Goal: Information Seeking & Learning: Understand process/instructions

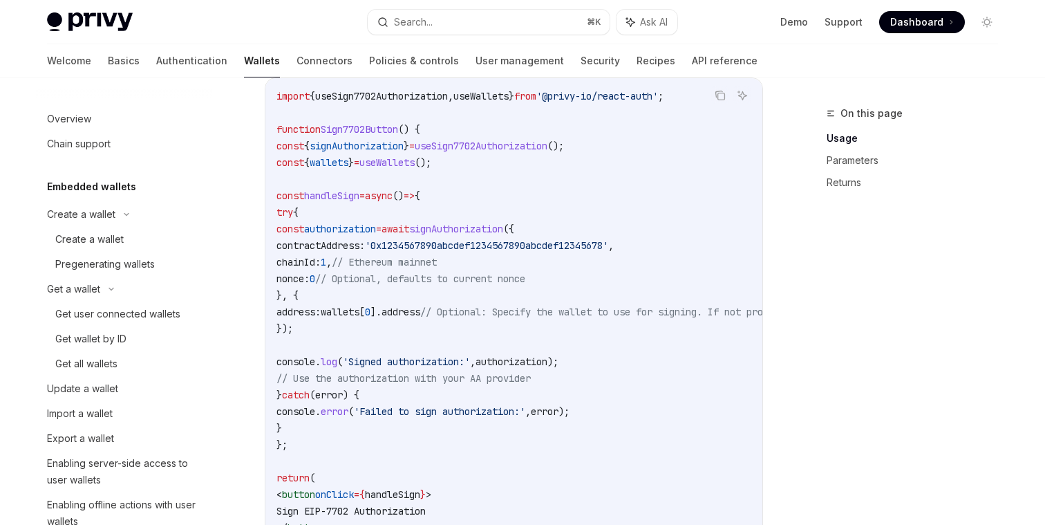
scroll to position [426, 0]
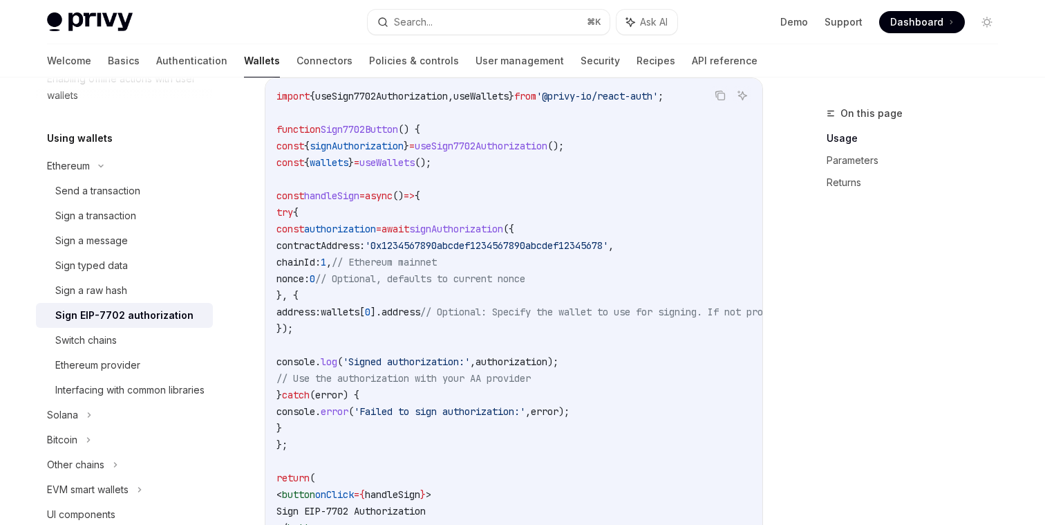
click at [115, 315] on div "Sign EIP-7702 authorization" at bounding box center [124, 315] width 138 height 17
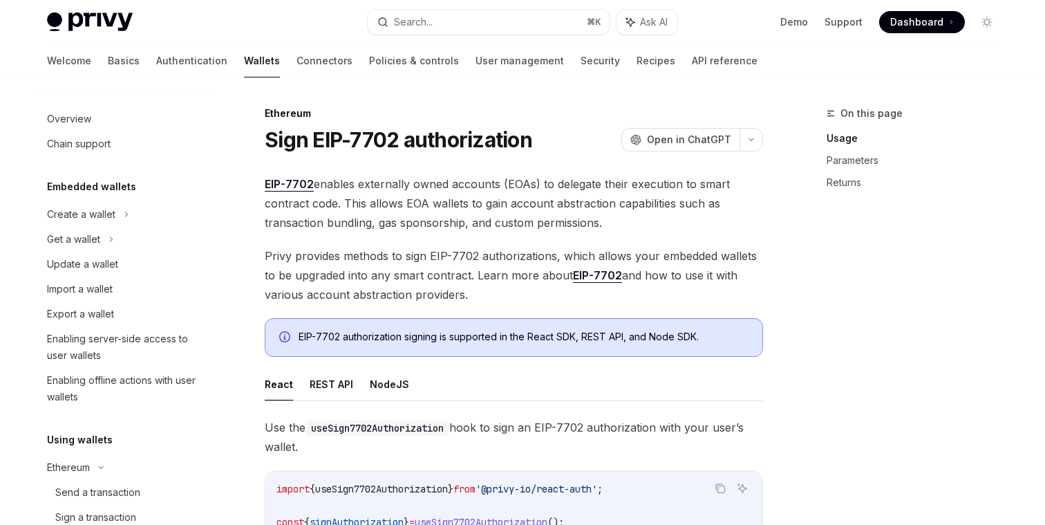
scroll to position [315, 0]
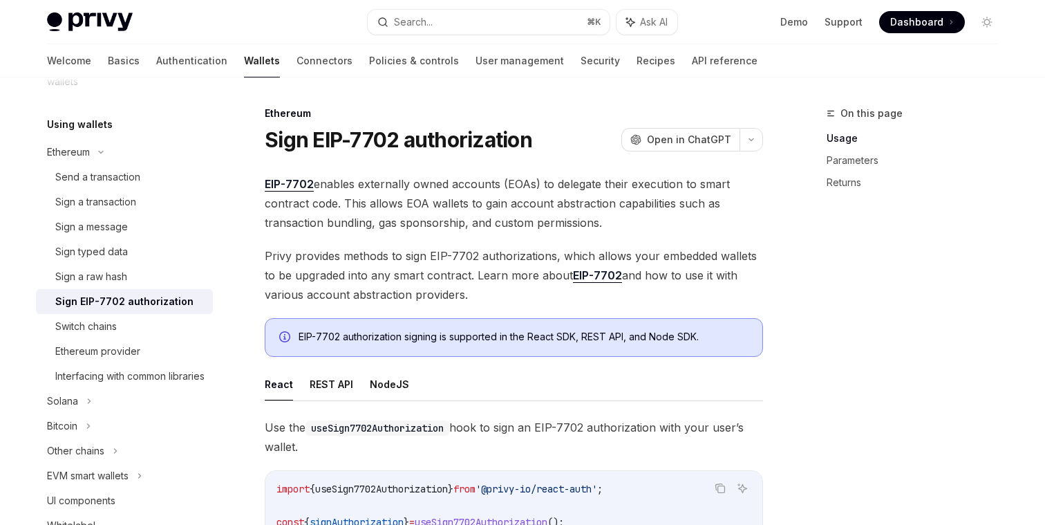
click at [402, 185] on span "EIP-7702 enables externally owned accounts (EOAs) to delegate their execution t…" at bounding box center [514, 203] width 498 height 58
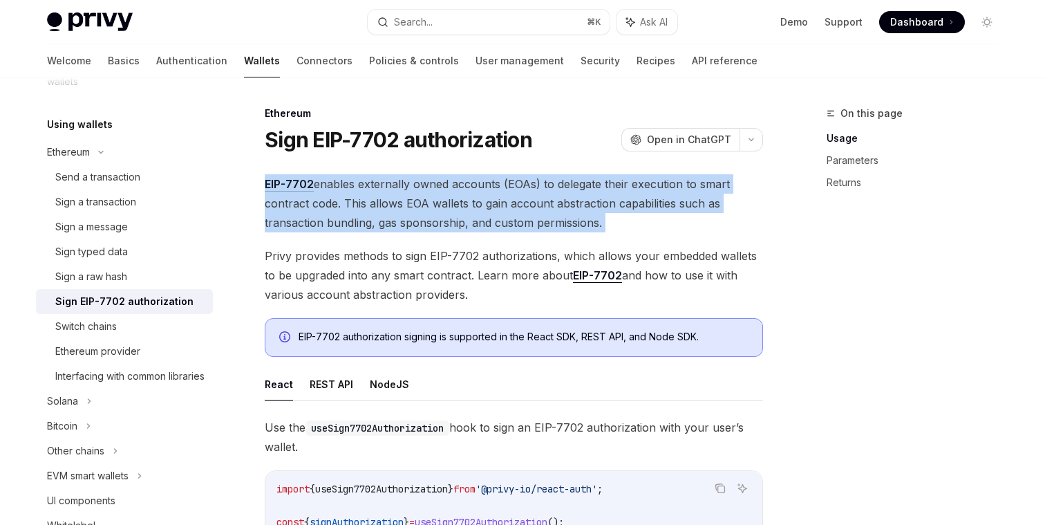
click at [402, 185] on span "EIP-7702 enables externally owned accounts (EOAs) to delegate their execution t…" at bounding box center [514, 203] width 498 height 58
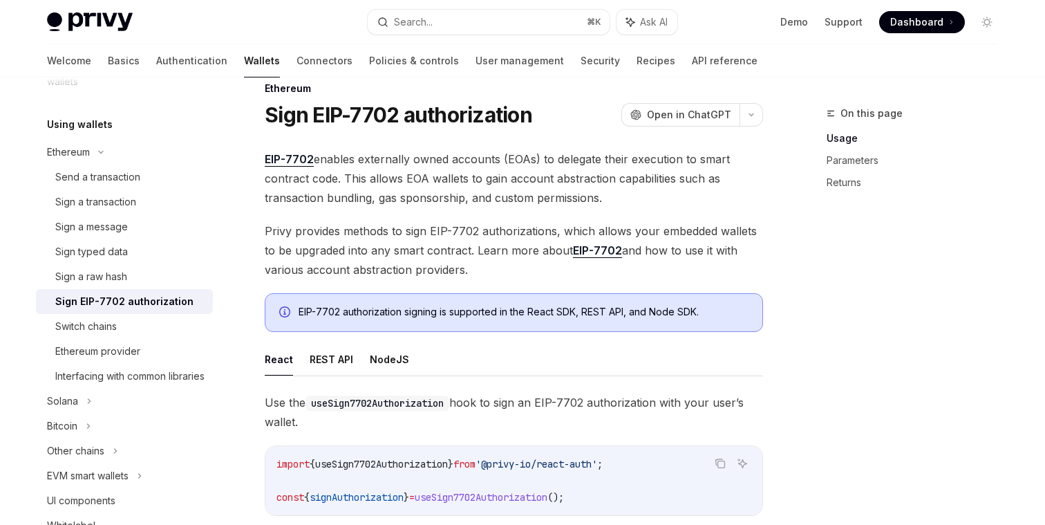
scroll to position [24, 0]
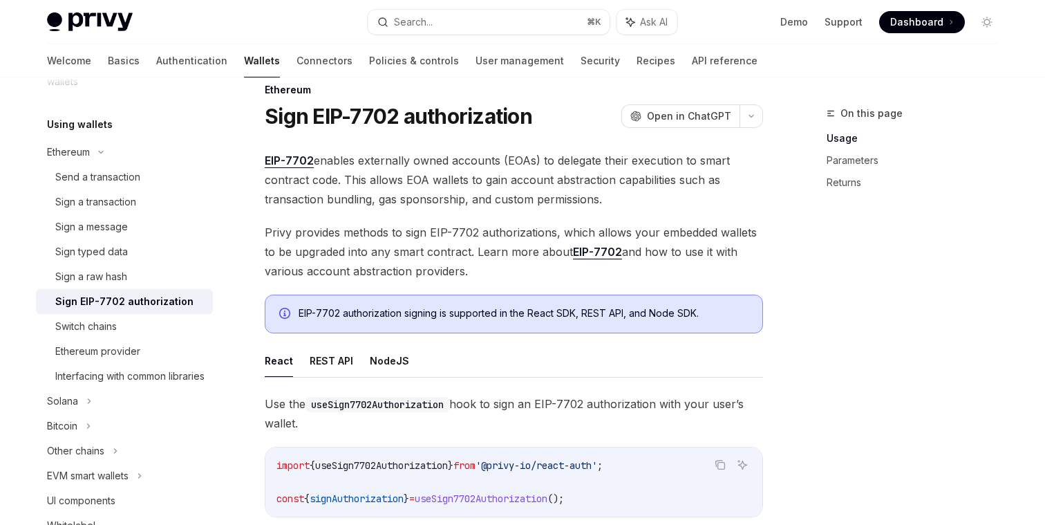
click at [409, 203] on span "EIP-7702 enables externally owned accounts (EOAs) to delegate their execution t…" at bounding box center [514, 180] width 498 height 58
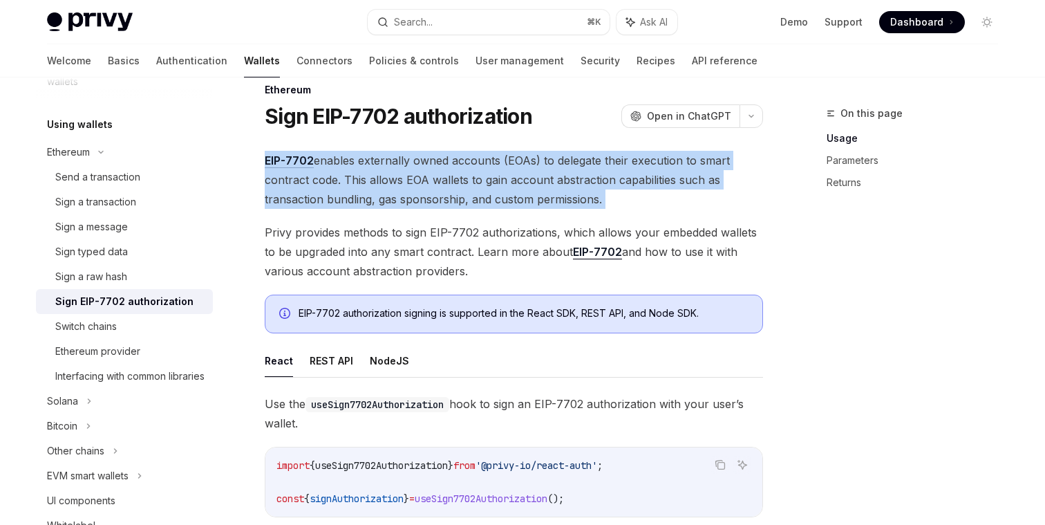
click at [409, 203] on span "EIP-7702 enables externally owned accounts (EOAs) to delegate their execution t…" at bounding box center [514, 180] width 498 height 58
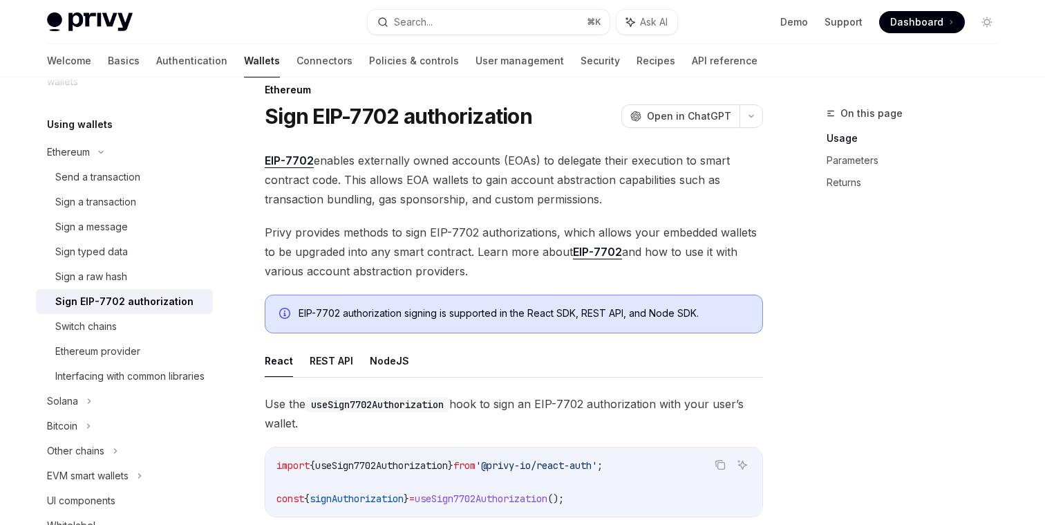
click at [378, 250] on span "Privy provides methods to sign EIP-7702 authorizations, which allows your embed…" at bounding box center [514, 252] width 498 height 58
click at [373, 235] on span "Privy provides methods to sign EIP-7702 authorizations, which allows your embed…" at bounding box center [514, 252] width 498 height 58
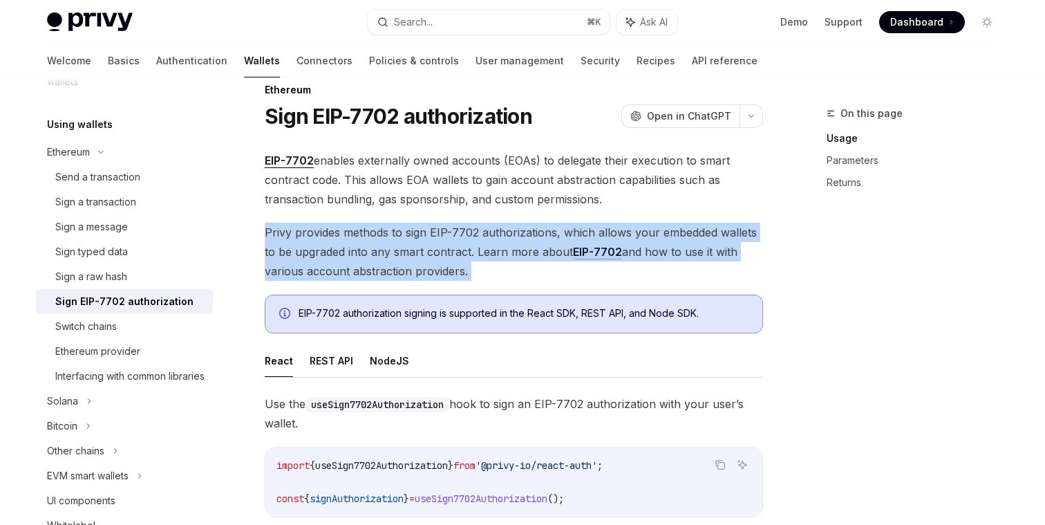
click at [373, 235] on span "Privy provides methods to sign EIP-7702 authorizations, which allows your embed…" at bounding box center [514, 252] width 498 height 58
click at [381, 272] on span "Privy provides methods to sign EIP-7702 authorizations, which allows your embed…" at bounding box center [514, 252] width 498 height 58
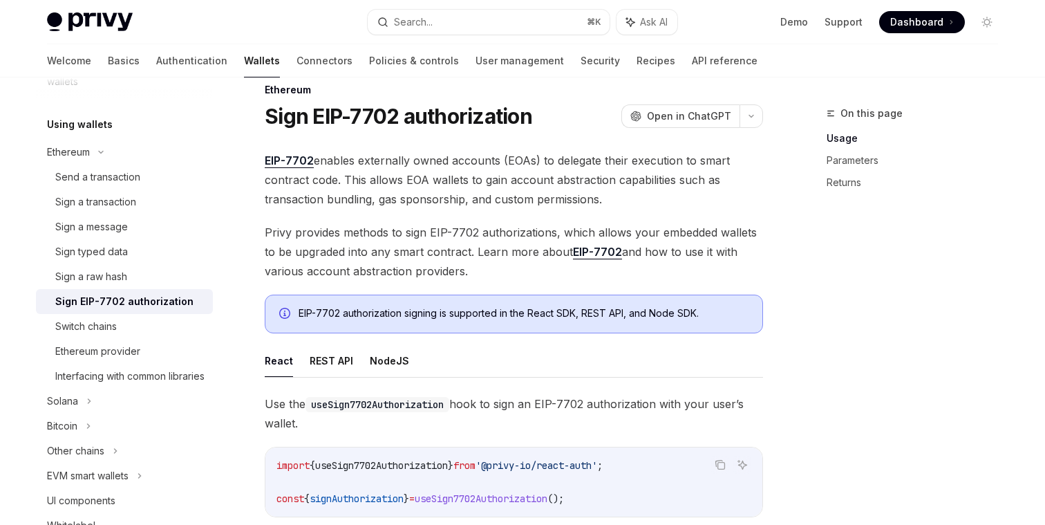
click at [393, 310] on div "EIP-7702 authorization signing is supported in the React SDK, REST API, and Nod…" at bounding box center [524, 313] width 450 height 15
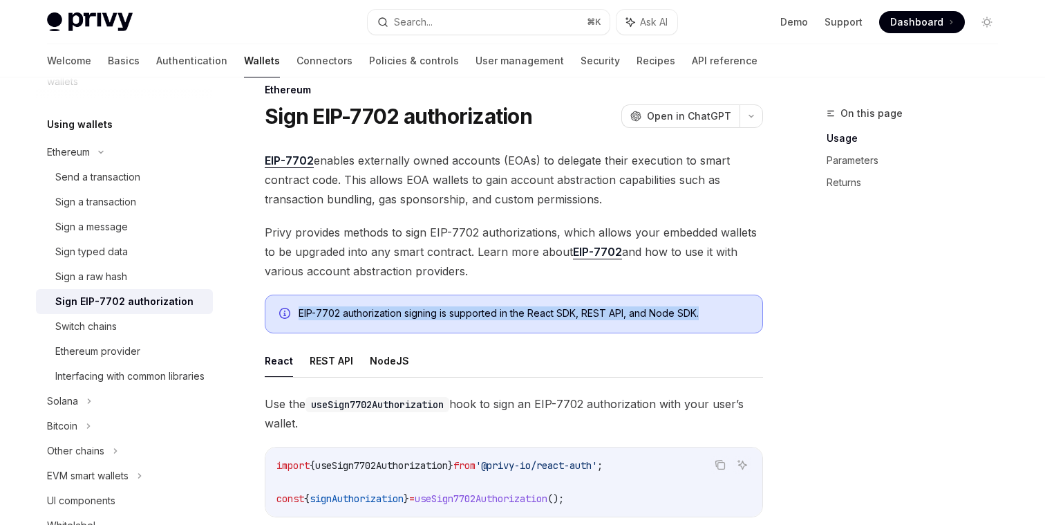
click at [393, 310] on div "EIP-7702 authorization signing is supported in the React SDK, REST API, and Nod…" at bounding box center [524, 313] width 450 height 15
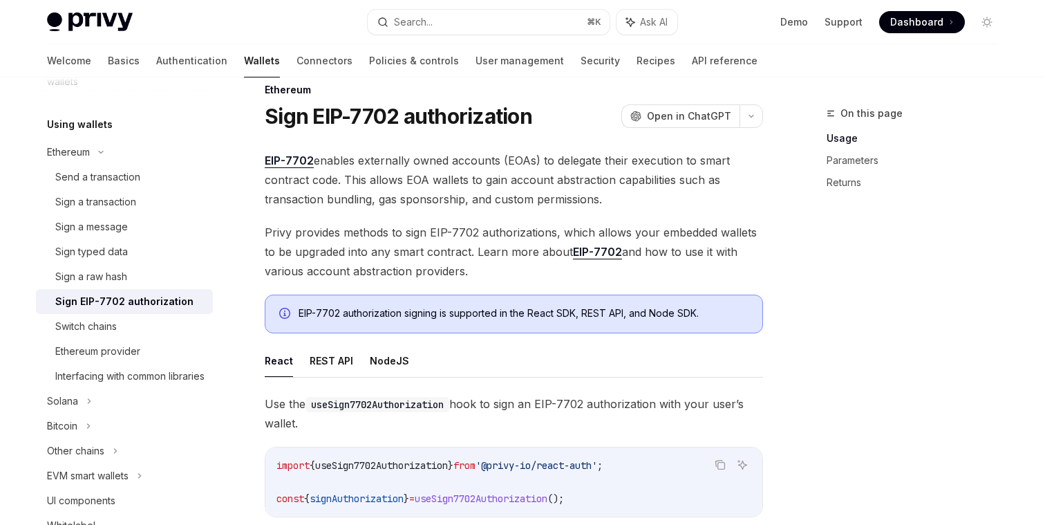
click at [422, 264] on span "Privy provides methods to sign EIP-7702 authorizations, which allows your embed…" at bounding box center [514, 252] width 498 height 58
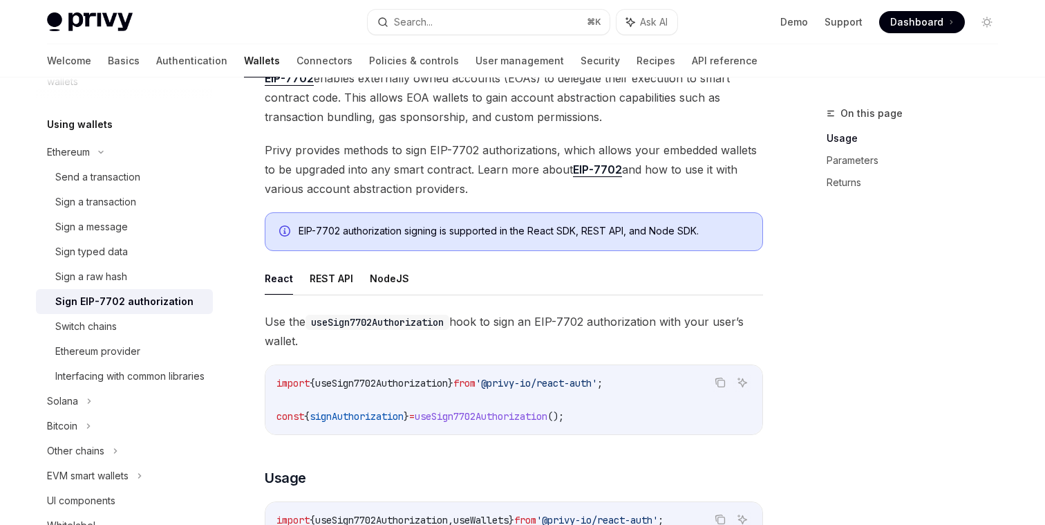
scroll to position [157, 0]
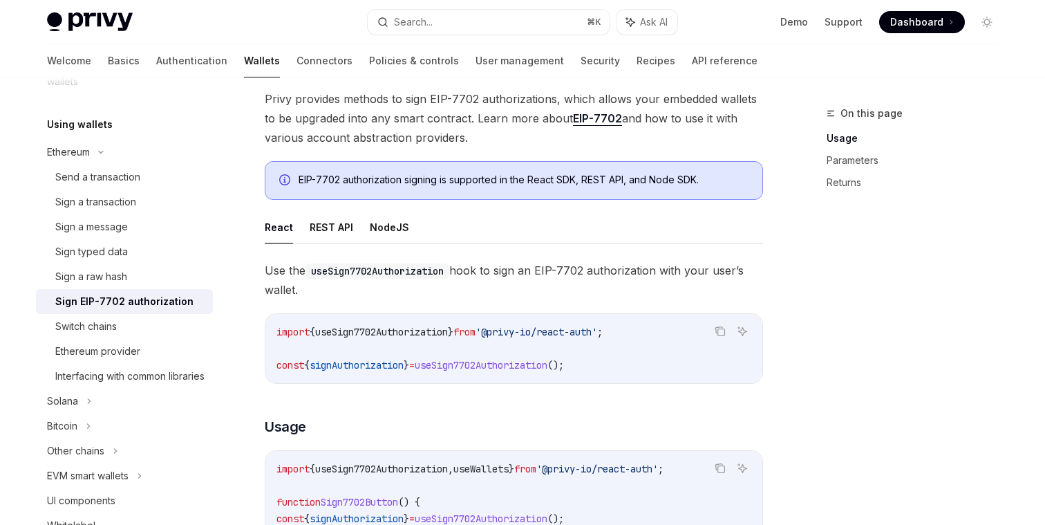
click at [418, 270] on code "useSign7702Authorization" at bounding box center [378, 270] width 144 height 15
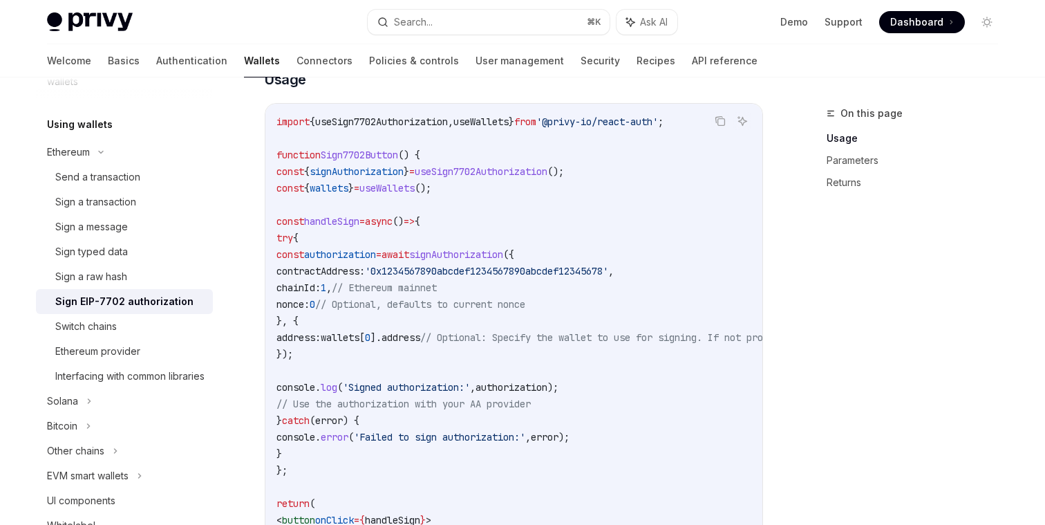
scroll to position [507, 0]
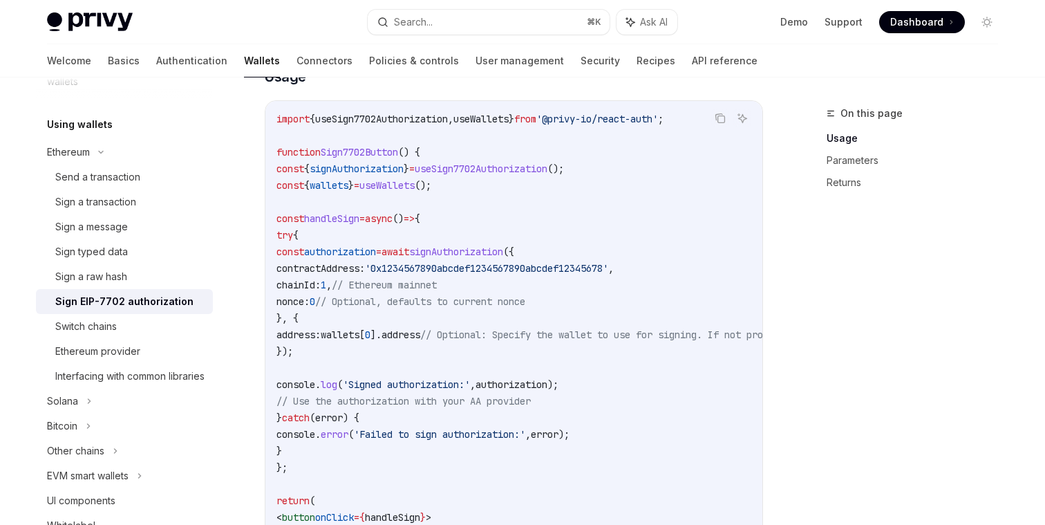
click at [365, 266] on span "contractAddress:" at bounding box center [321, 268] width 88 height 12
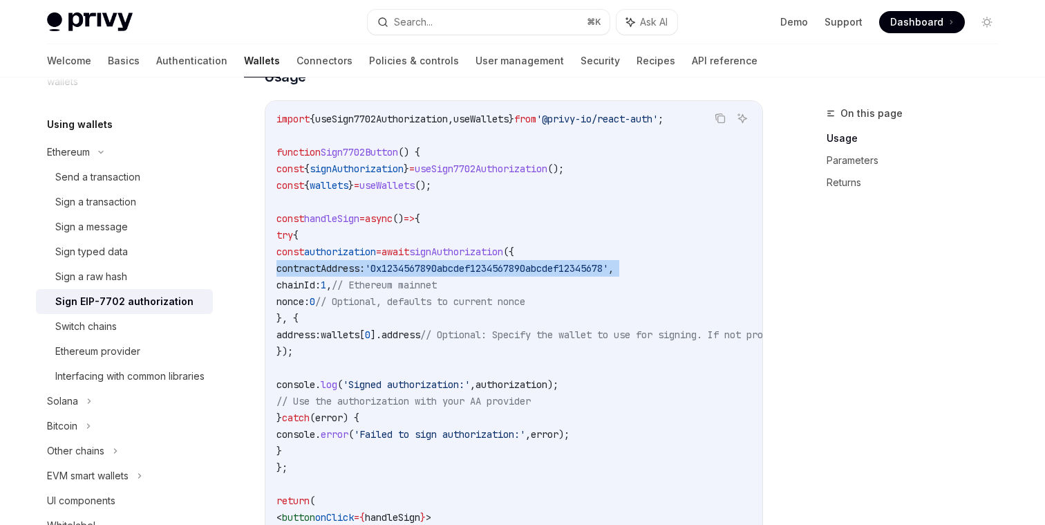
click at [365, 266] on span "contractAddress:" at bounding box center [321, 268] width 88 height 12
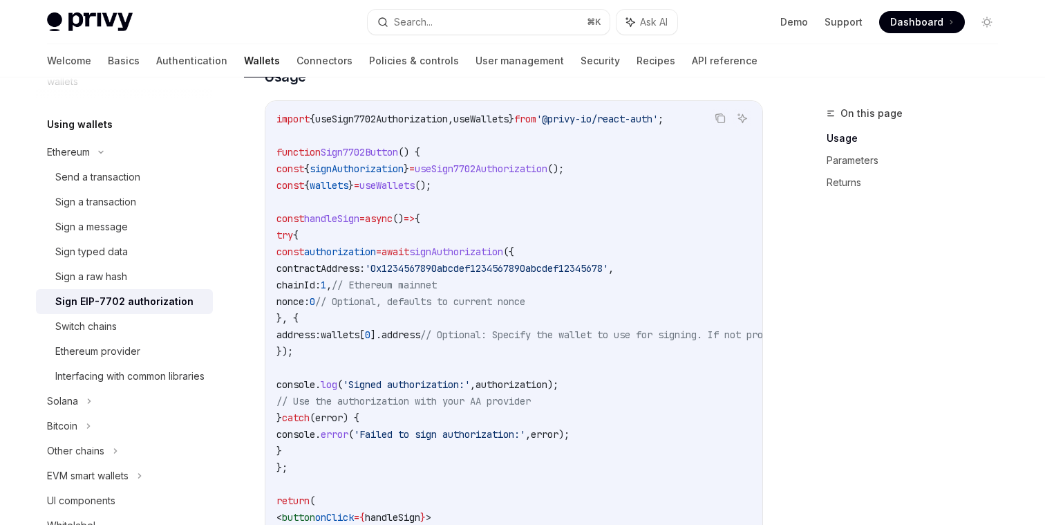
click at [436, 297] on span "// Optional, defaults to current nonce" at bounding box center [420, 301] width 210 height 12
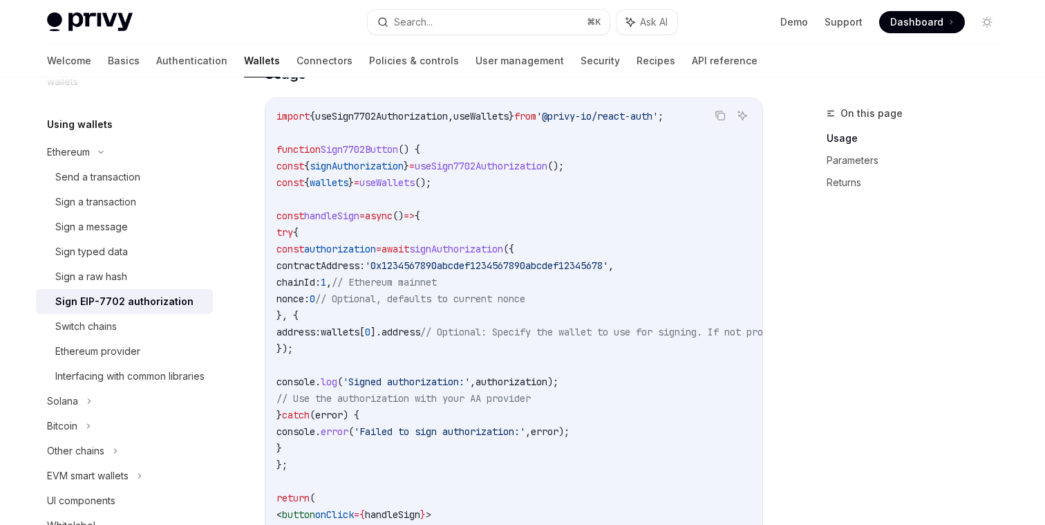
click at [310, 301] on span "nonce:" at bounding box center [293, 298] width 33 height 12
click at [365, 266] on span "contractAddress:" at bounding box center [321, 265] width 88 height 12
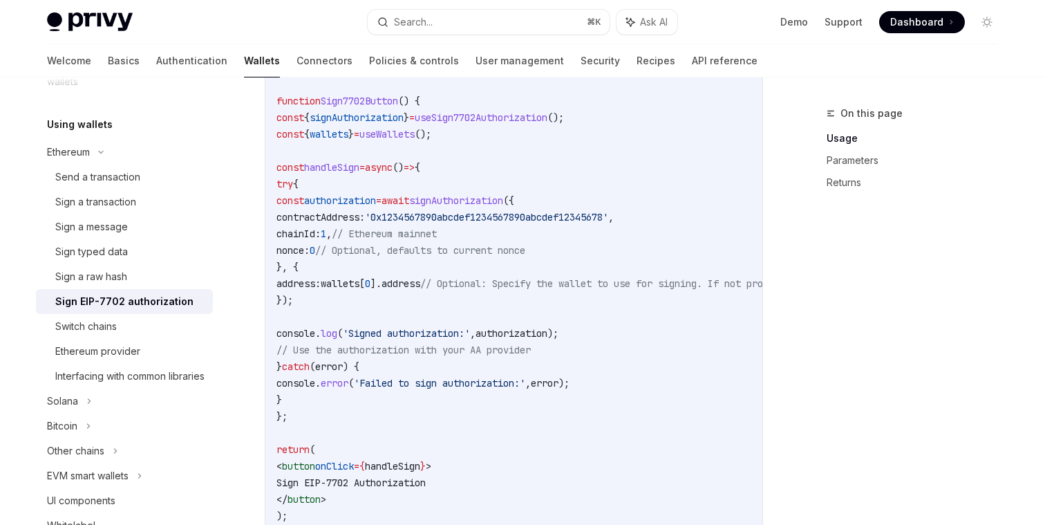
click at [360, 167] on span "handleSign" at bounding box center [331, 167] width 55 height 12
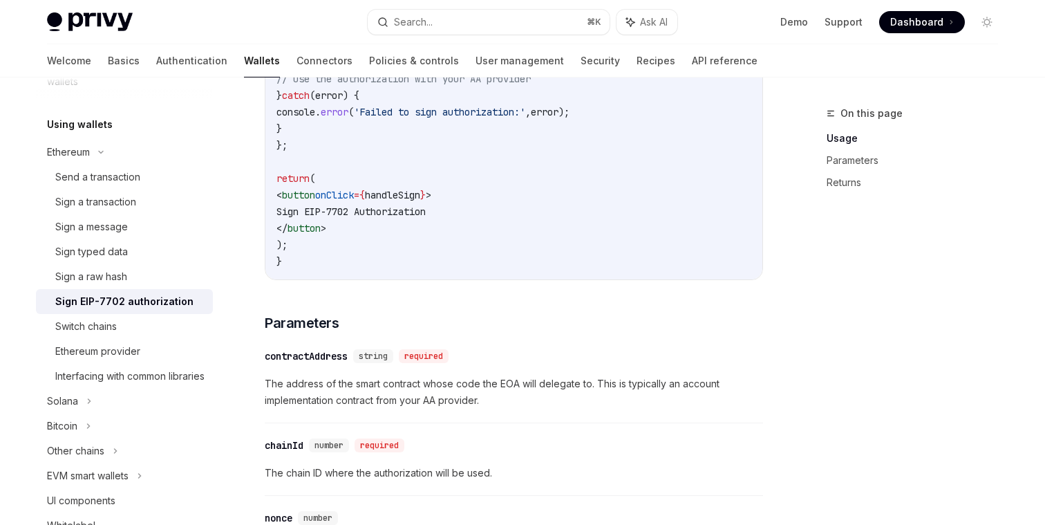
scroll to position [836, 0]
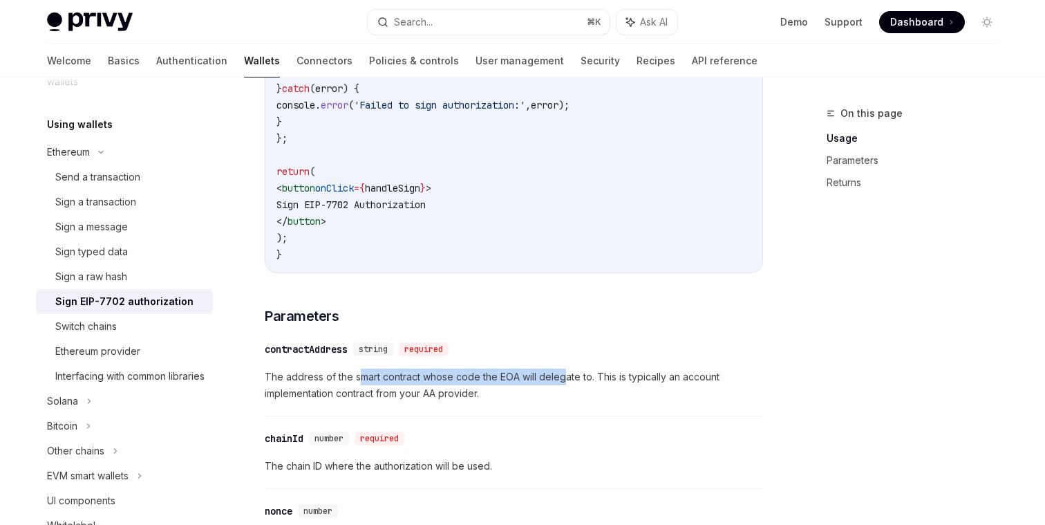
drag, startPoint x: 360, startPoint y: 382, endPoint x: 561, endPoint y: 381, distance: 201.2
click at [565, 381] on span "The address of the smart contract whose code the EOA will delegate to. This is …" at bounding box center [514, 385] width 498 height 33
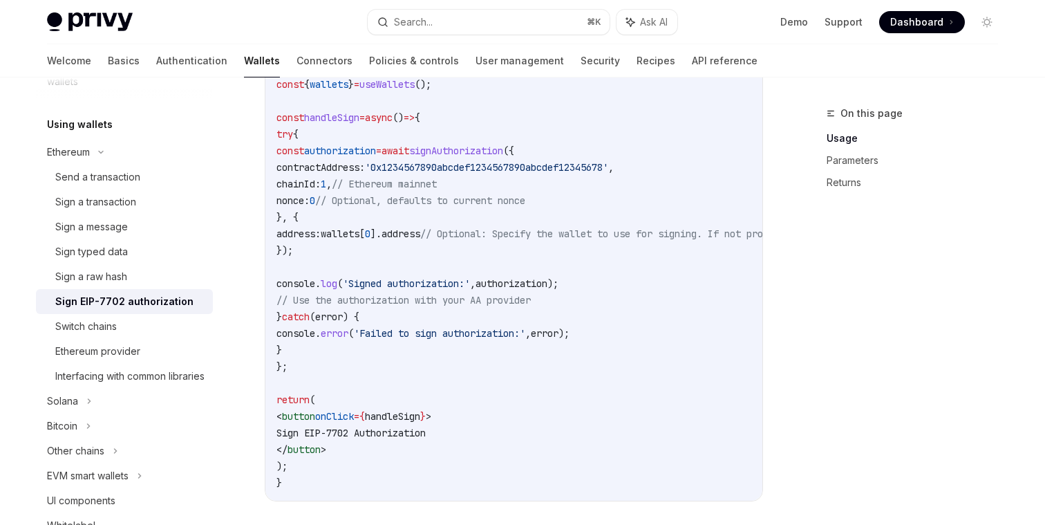
scroll to position [0, 0]
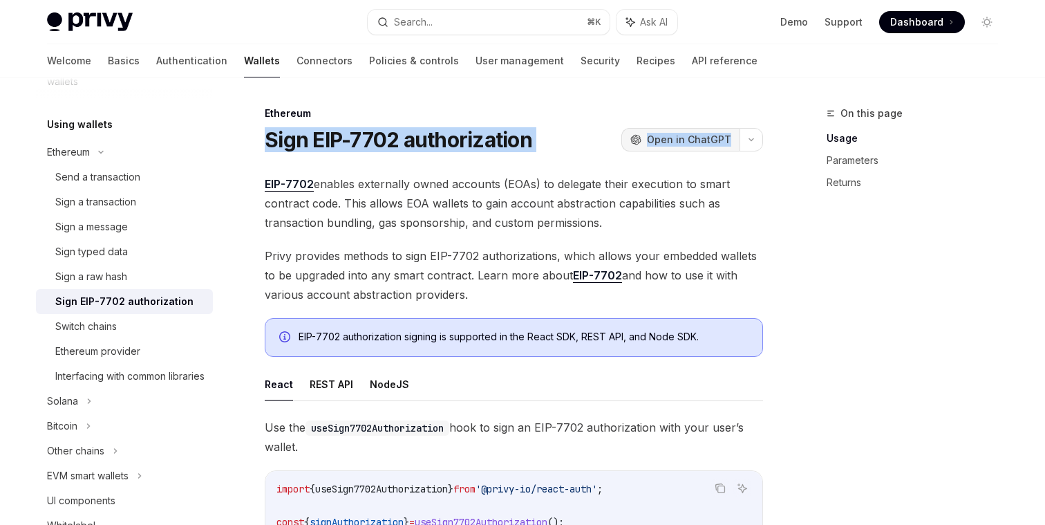
drag, startPoint x: 266, startPoint y: 138, endPoint x: 701, endPoint y: 149, distance: 435.0
click at [701, 149] on div "Sign EIP-7702 authorization OpenAI Open in ChatGPT" at bounding box center [514, 139] width 498 height 25
copy div "Sign EIP-7702 authorization OpenAI Open in ChatGPT"
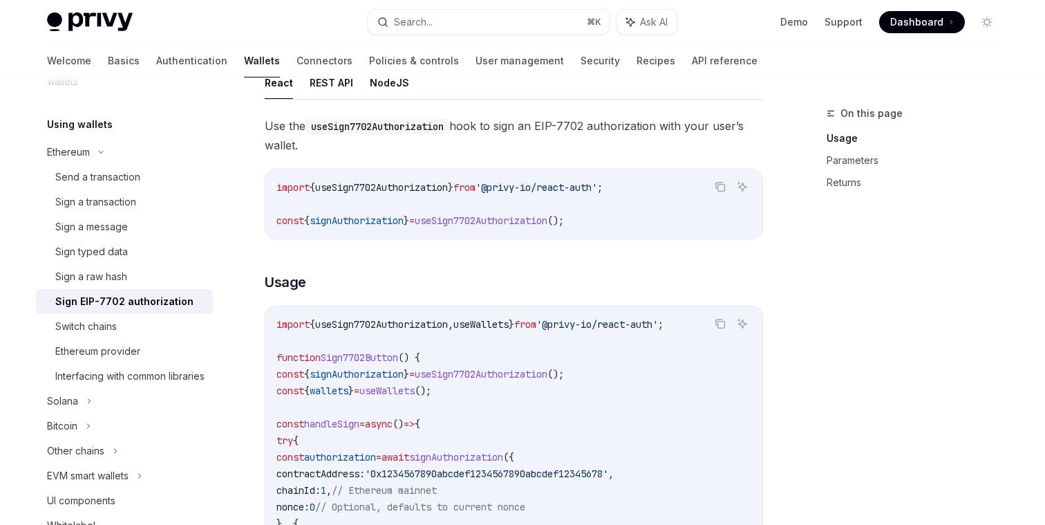
scroll to position [303, 0]
click at [365, 472] on span "contractAddress:" at bounding box center [321, 472] width 88 height 12
copy span "contractAddress"
click at [503, 461] on span "signAuthorization" at bounding box center [456, 455] width 94 height 12
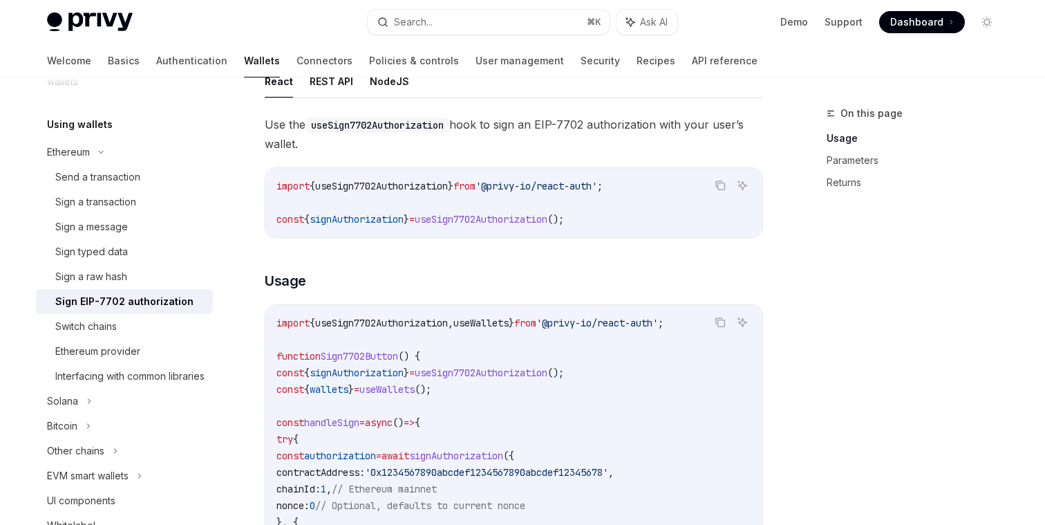
click at [503, 461] on span "signAuthorization" at bounding box center [456, 455] width 94 height 12
copy span "signAuthorization"
click at [365, 469] on span "contractAddress:" at bounding box center [321, 472] width 88 height 12
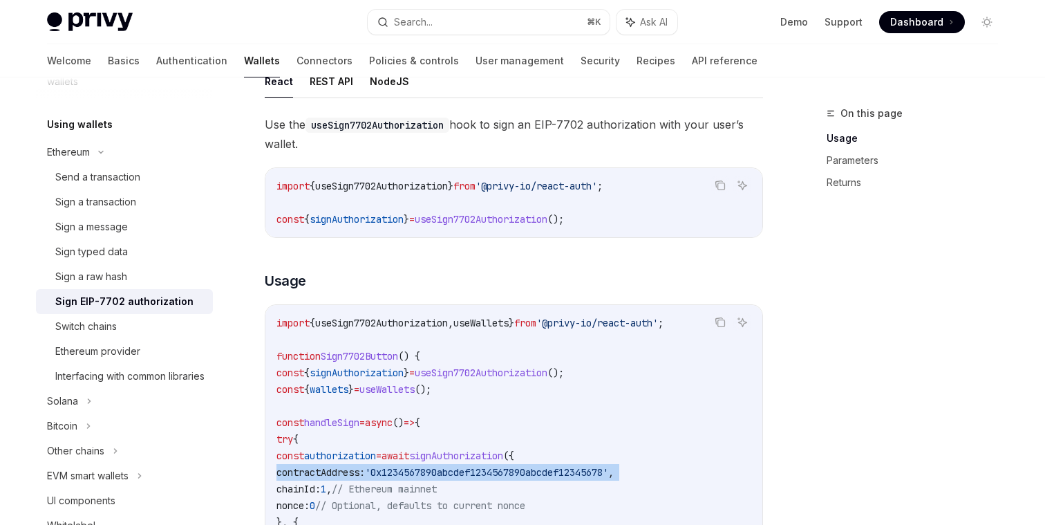
copy code "contractAddress: '0x1234567890abcdef1234567890abcdef12345678' ,"
click at [365, 469] on span "contractAddress:" at bounding box center [321, 472] width 88 height 12
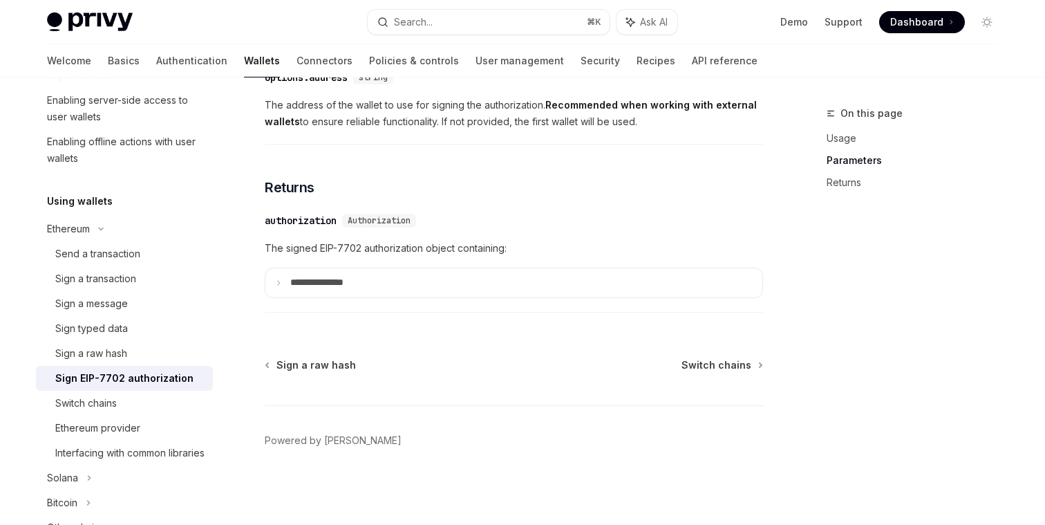
scroll to position [1265, 0]
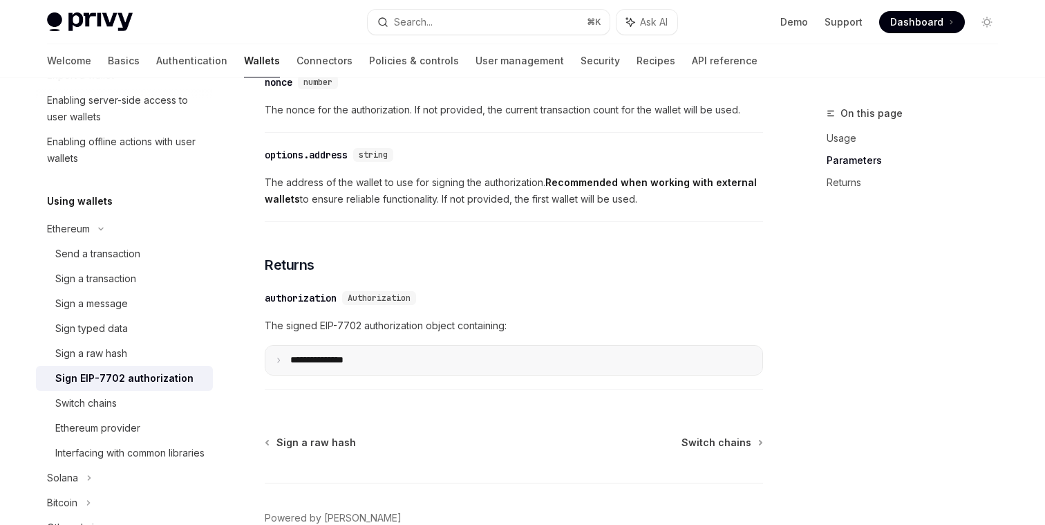
click at [315, 366] on p "**********" at bounding box center [327, 360] width 75 height 12
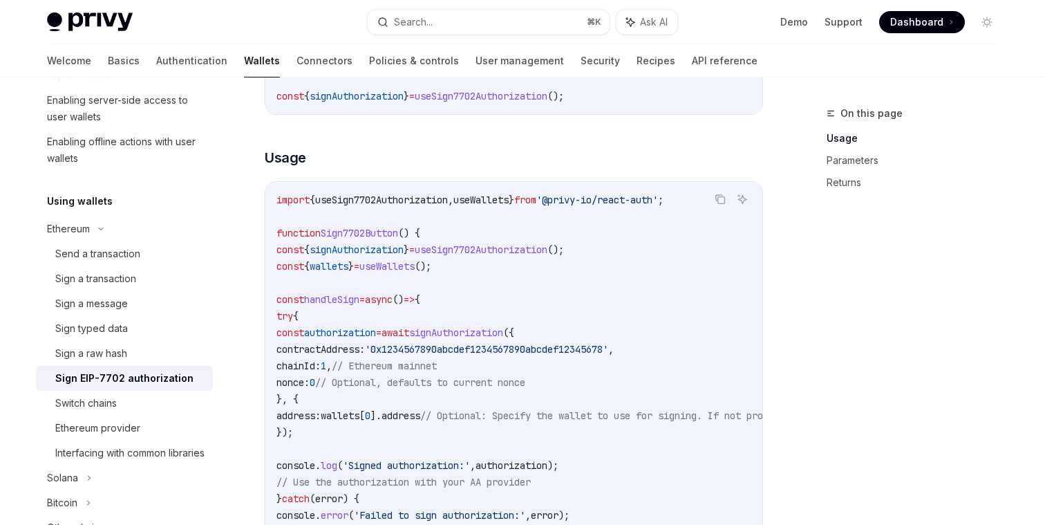
scroll to position [438, 0]
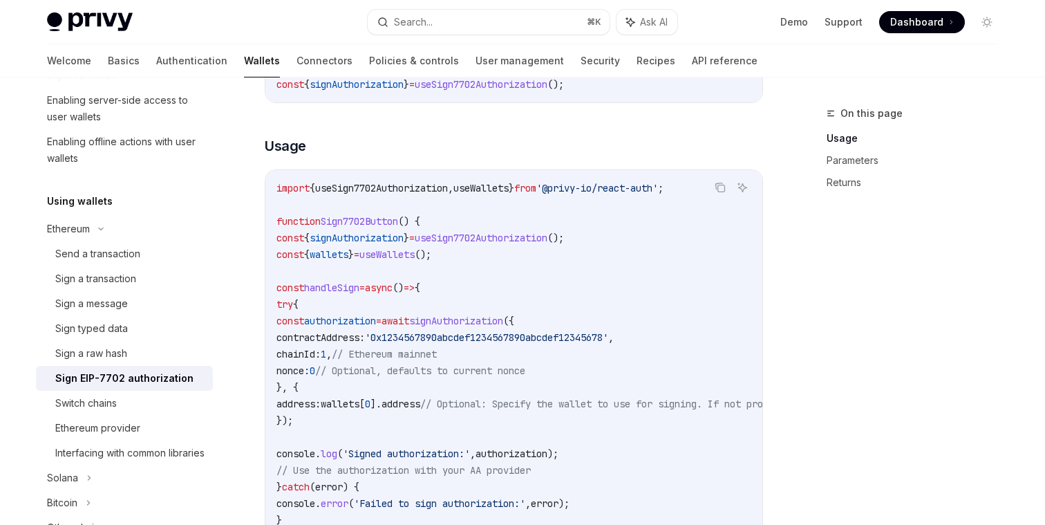
click at [507, 236] on span "useSign7702Authorization" at bounding box center [481, 238] width 133 height 12
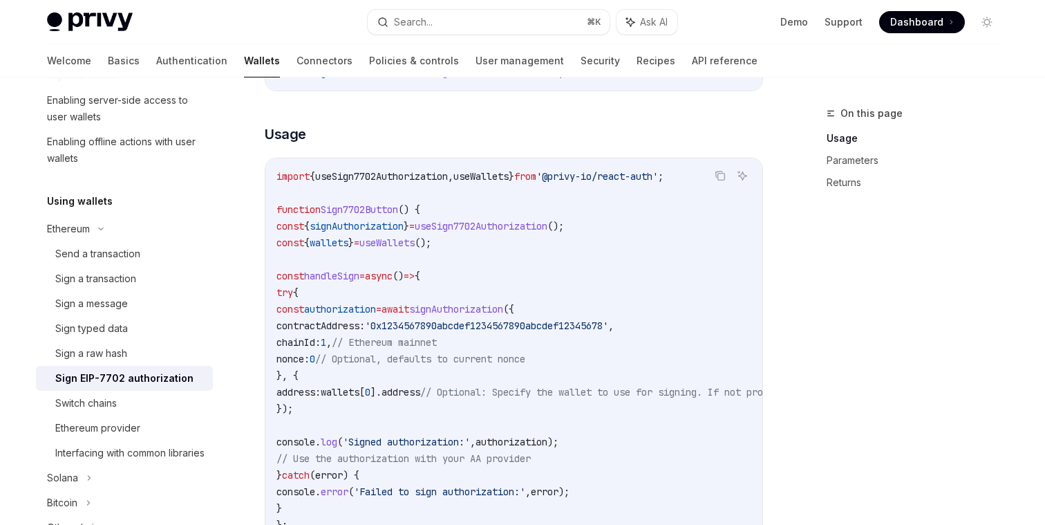
copy span "useSign7702Authorization"
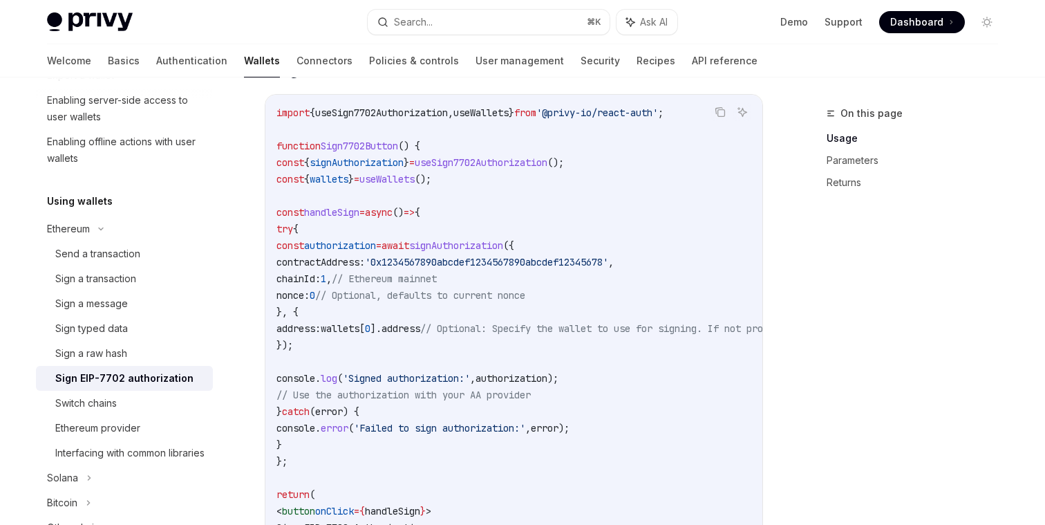
scroll to position [516, 0]
